Goal: Task Accomplishment & Management: Use online tool/utility

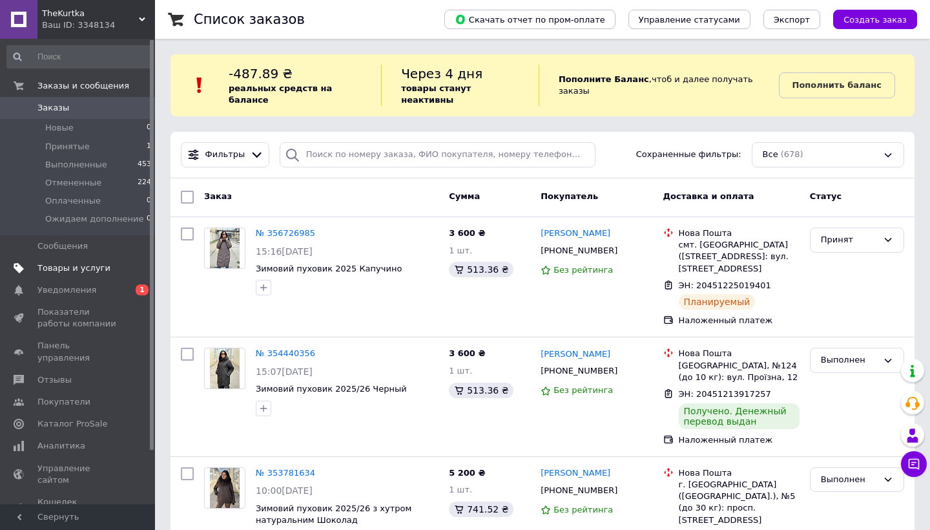
click at [54, 265] on span "Товары и услуги" at bounding box center [73, 268] width 73 height 12
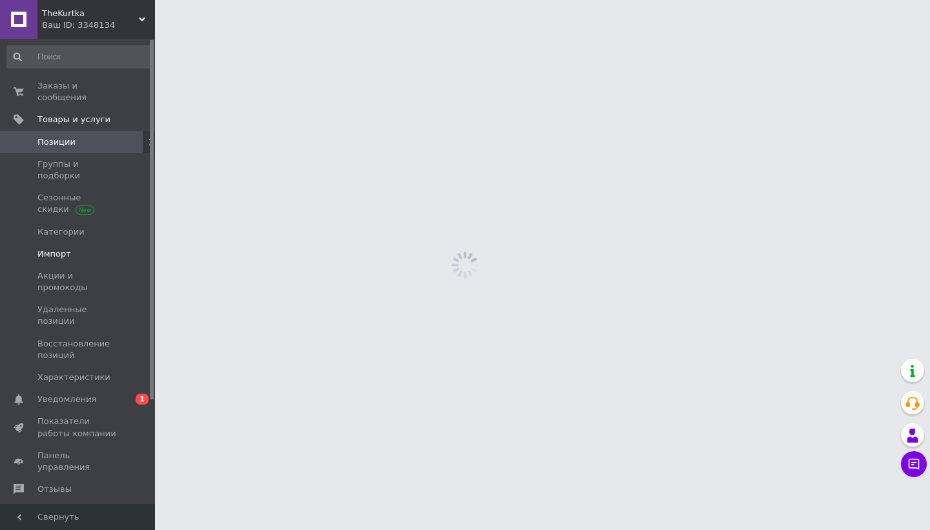
click at [65, 248] on span "Импорт" at bounding box center [54, 254] width 34 height 12
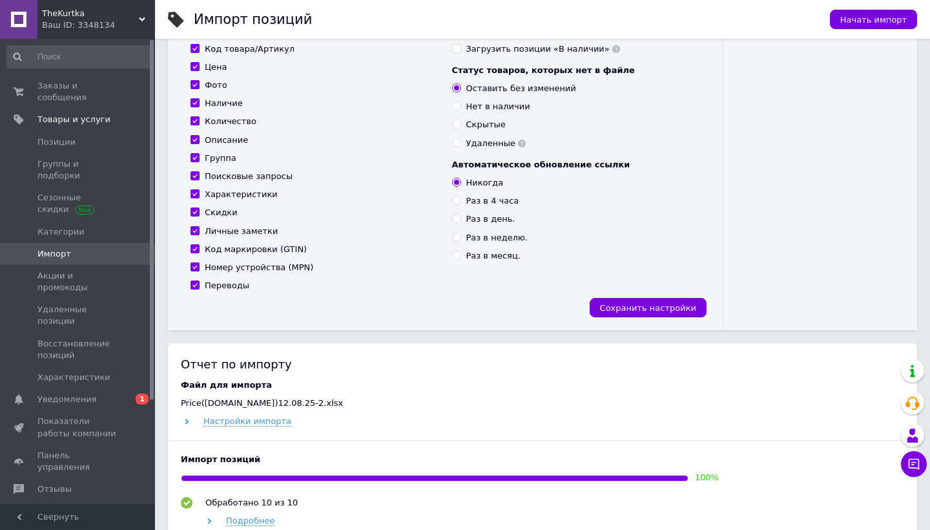
scroll to position [165, 0]
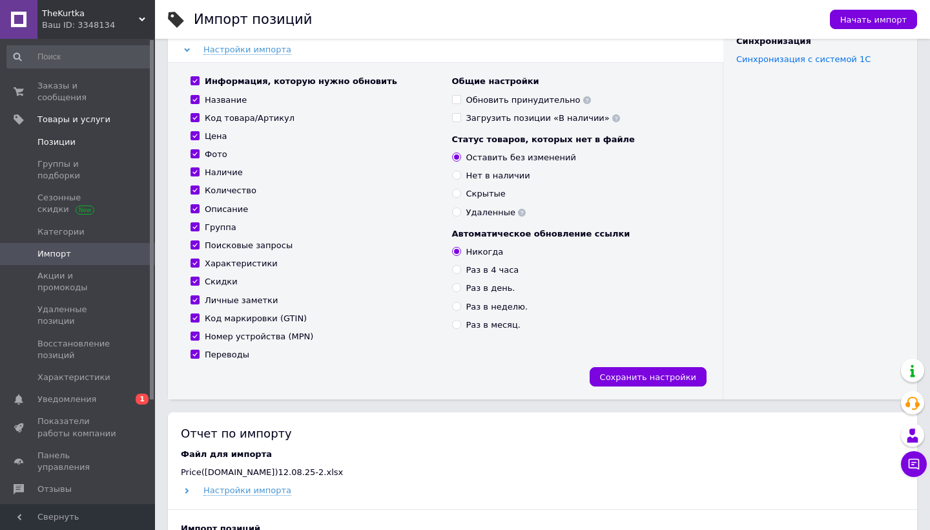
click at [55, 147] on link "Позиции" at bounding box center [79, 142] width 159 height 22
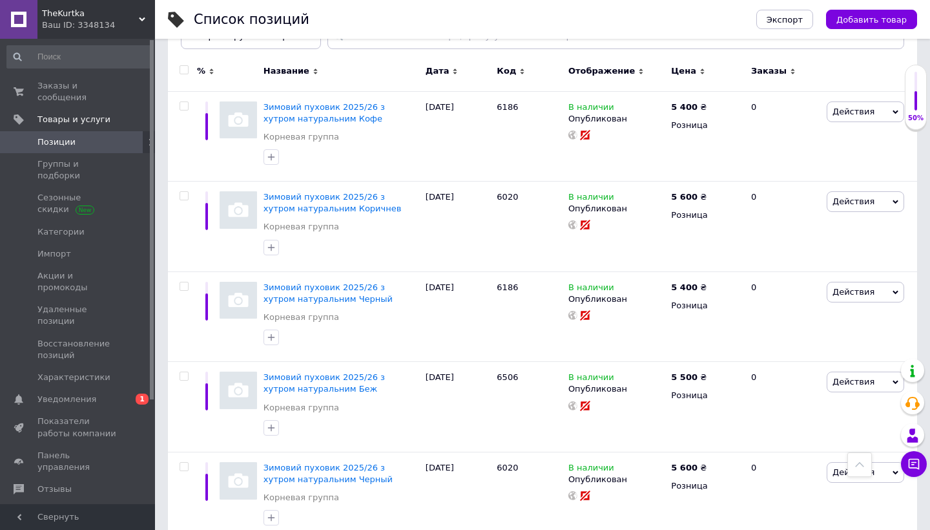
scroll to position [4, 0]
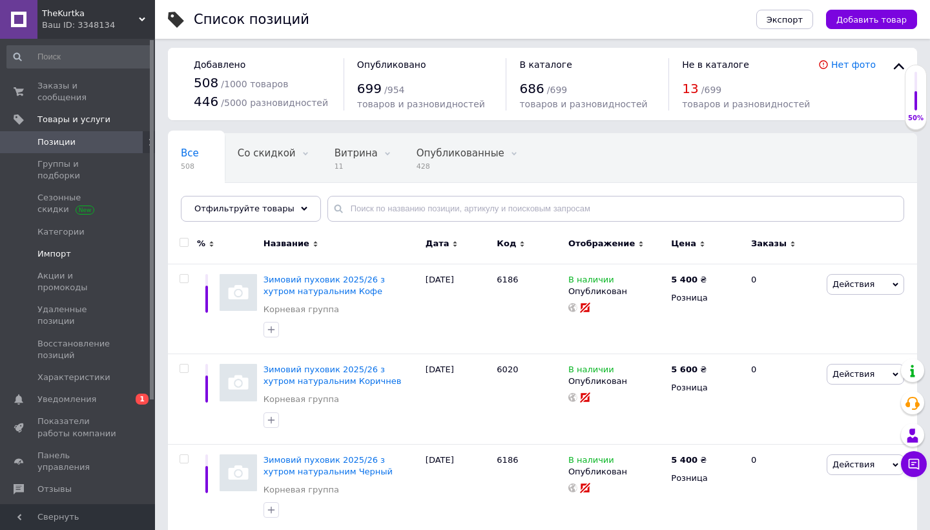
click at [62, 248] on span "Импорт" at bounding box center [54, 254] width 34 height 12
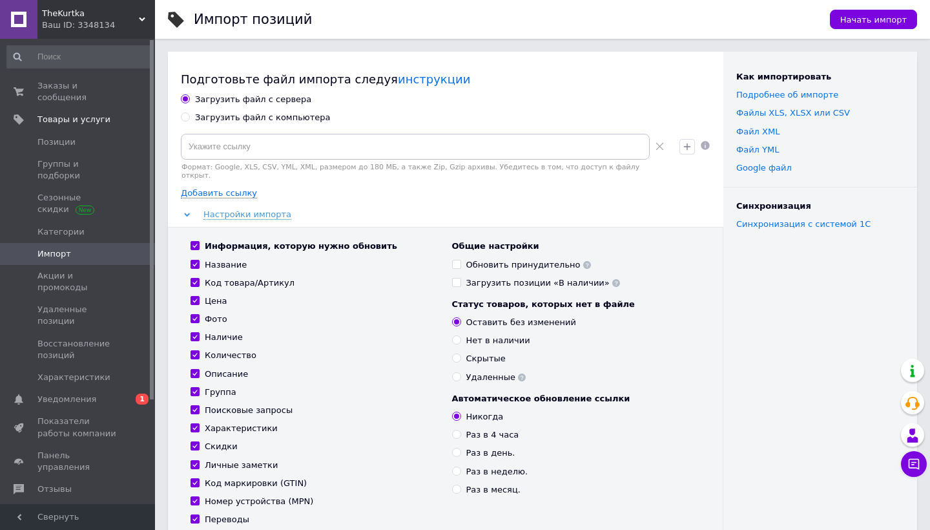
click at [186, 116] on input "Загрузить файл с компьютера" at bounding box center [185, 116] width 8 height 8
radio input "true"
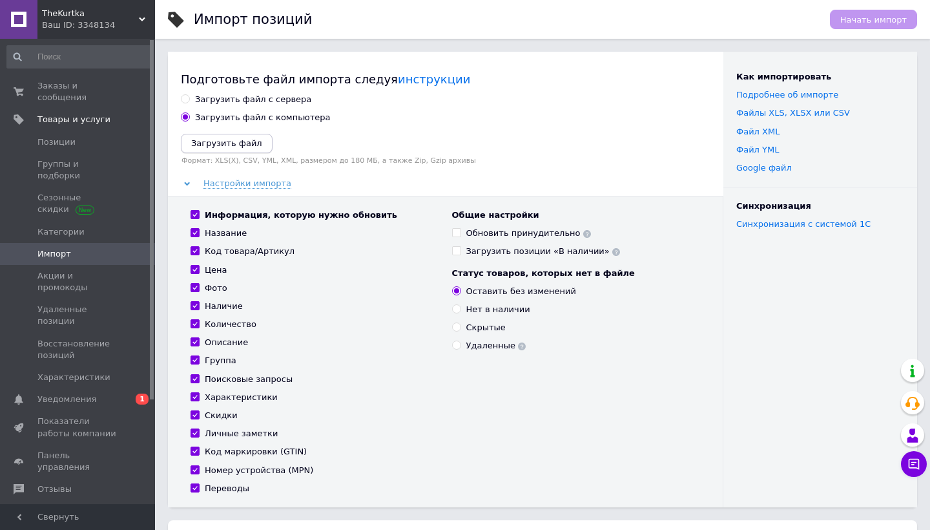
click at [207, 141] on icon "Загрузить файл" at bounding box center [226, 143] width 71 height 10
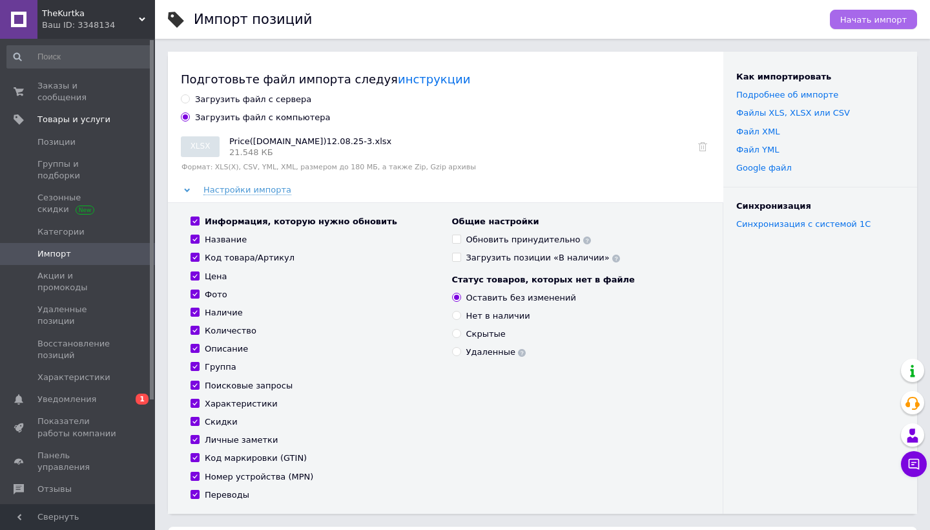
click at [887, 20] on span "Начать импорт" at bounding box center [873, 20] width 67 height 10
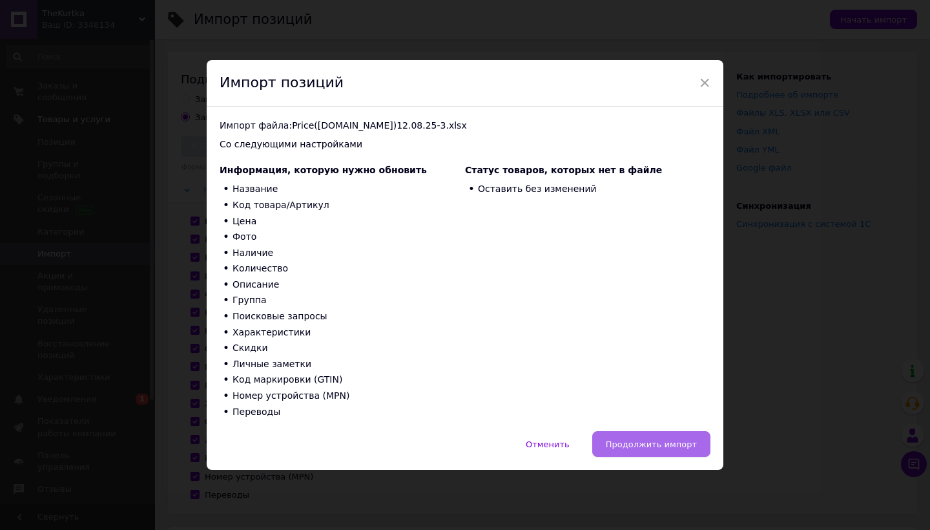
click at [659, 440] on span "Продолжить импорт" at bounding box center [651, 444] width 91 height 10
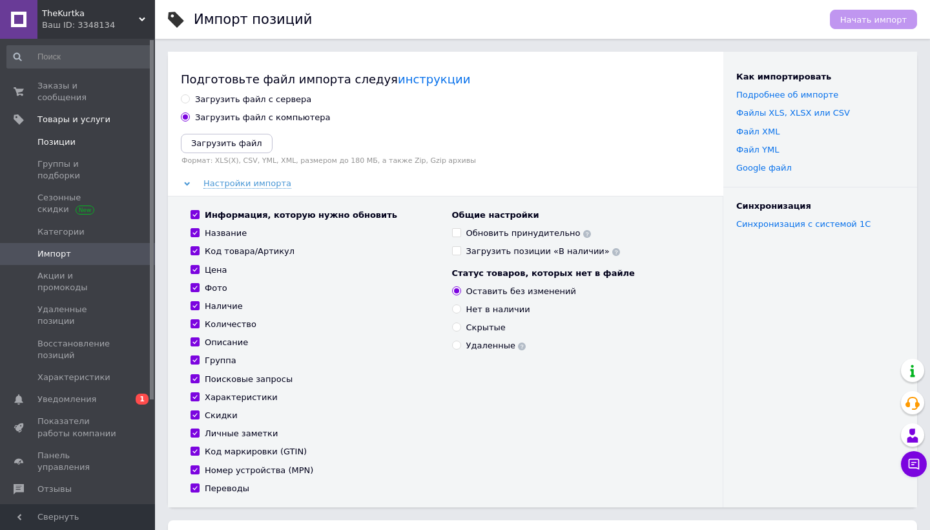
click at [60, 141] on span "Позиции" at bounding box center [56, 142] width 38 height 12
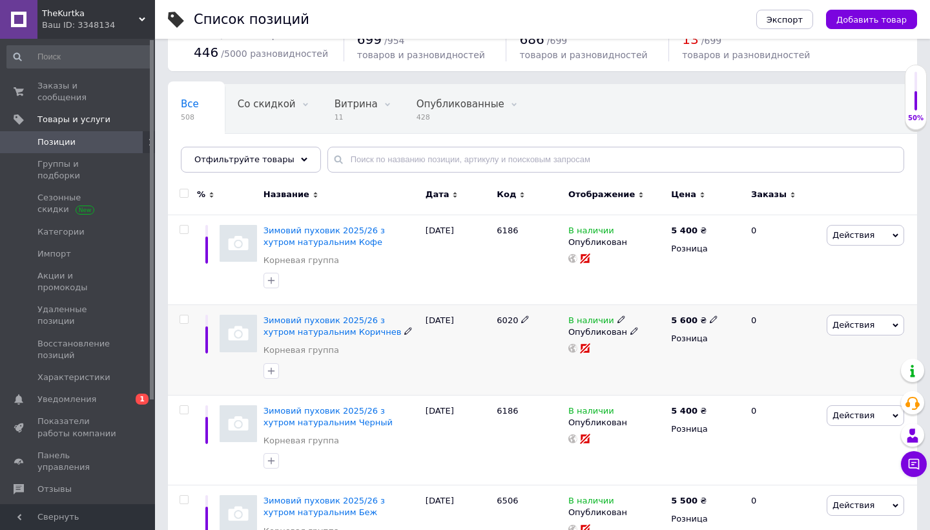
scroll to position [54, 0]
